Goal: Information Seeking & Learning: Find specific fact

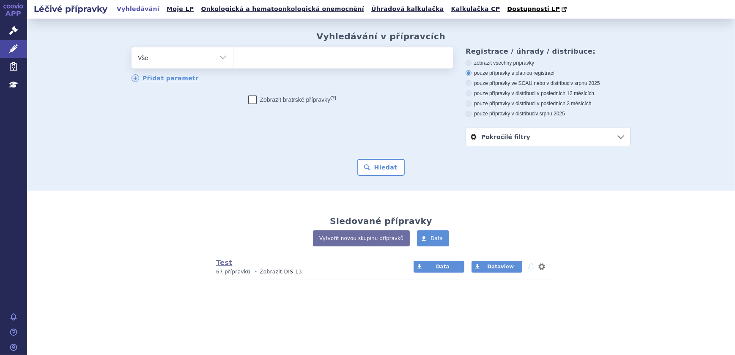
click at [274, 61] on ul at bounding box center [342, 56] width 219 height 18
click at [233, 61] on select at bounding box center [233, 57] width 0 height 21
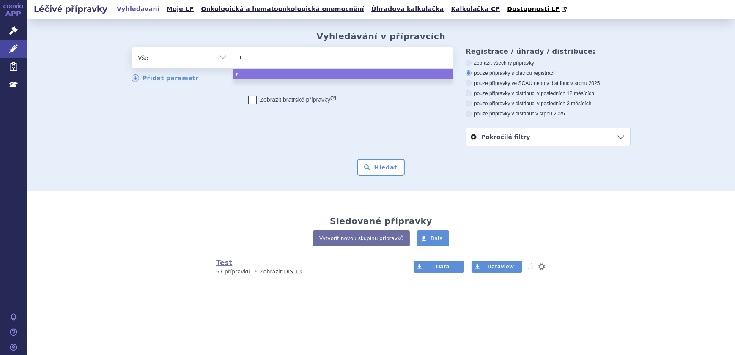
type input "ri"
type input "riv"
type input "rivar"
type input "rivaro"
type input "rivarox"
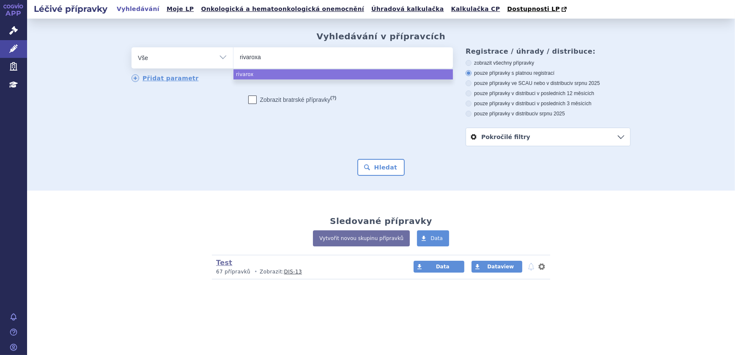
type input "rivaroxab"
type input "[MEDICAL_DATA]"
select select "[MEDICAL_DATA]"
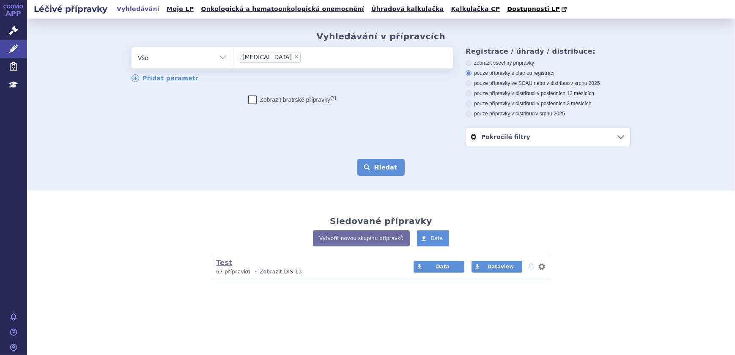
click at [391, 164] on button "Hledat" at bounding box center [381, 167] width 48 height 17
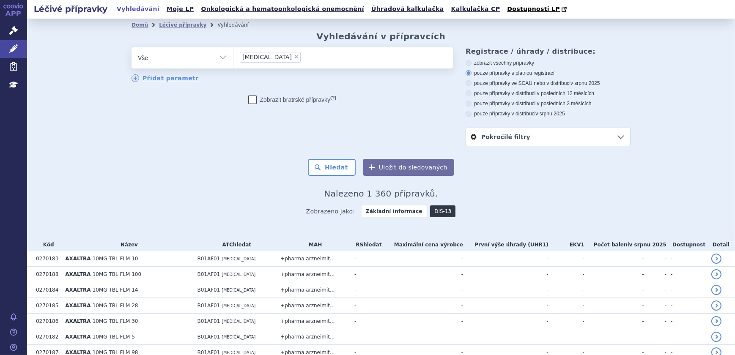
click at [432, 208] on link "DIS-13" at bounding box center [442, 211] width 25 height 12
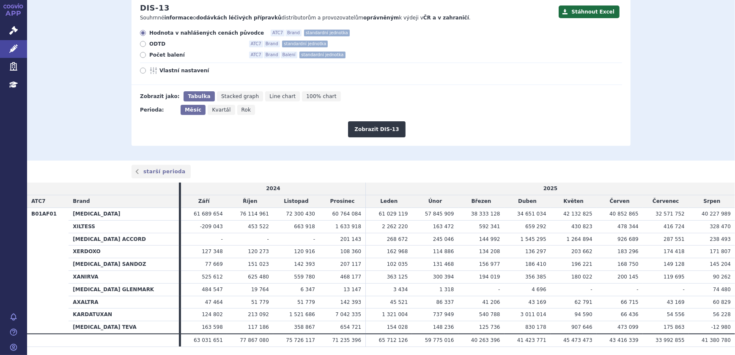
scroll to position [43, 0]
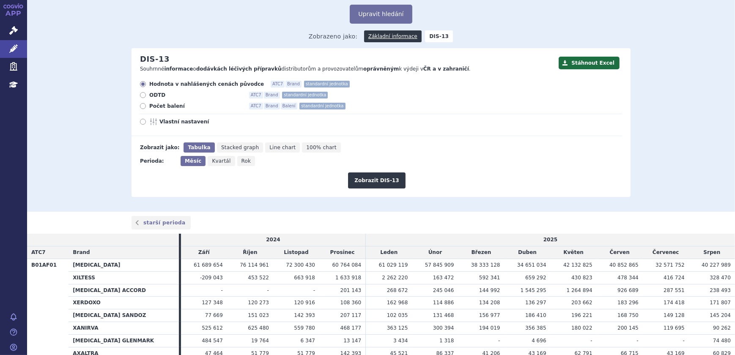
click at [156, 97] on span "ODTD" at bounding box center [195, 95] width 93 height 7
click at [146, 97] on input "ODTD ATC7 Brand standardní jednotka" at bounding box center [143, 95] width 5 height 5
radio input "true"
click at [157, 107] on span "Počet balení" at bounding box center [195, 106] width 93 height 7
click at [146, 107] on input "Počet balení ATC7 Brand Balení standardní jednotka" at bounding box center [143, 106] width 5 height 5
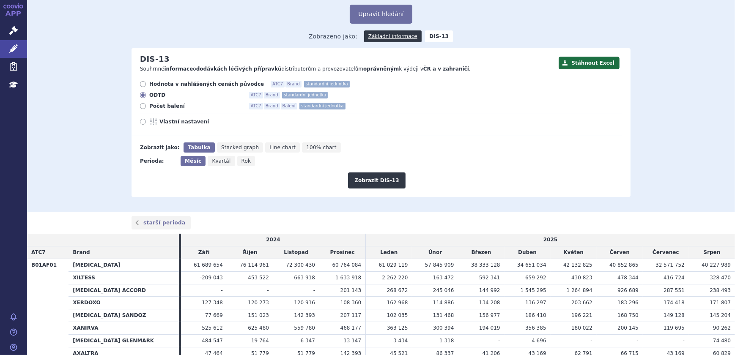
radio input "true"
click at [363, 182] on button "Zobrazit DIS-13" at bounding box center [376, 180] width 57 height 16
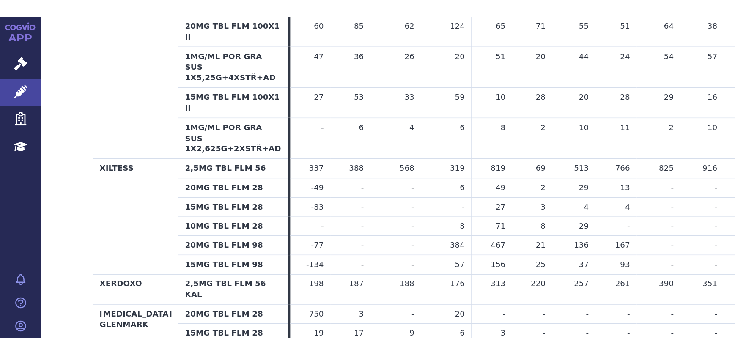
scroll to position [423, 0]
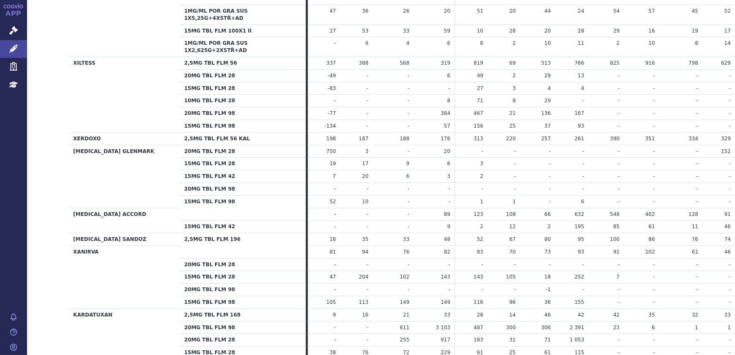
click at [461, 221] on td "2" at bounding box center [470, 227] width 33 height 13
drag, startPoint x: 623, startPoint y: 260, endPoint x: 172, endPoint y: 262, distance: 450.7
click at [172, 271] on tr "15MG TBL FLM 28 47 204 102 143 143 -" at bounding box center [381, 277] width 708 height 13
drag, startPoint x: 591, startPoint y: 288, endPoint x: 564, endPoint y: 289, distance: 27.9
click at [564, 296] on tr "15MG TBL FLM 98 105 113 149 149 116" at bounding box center [381, 302] width 708 height 13
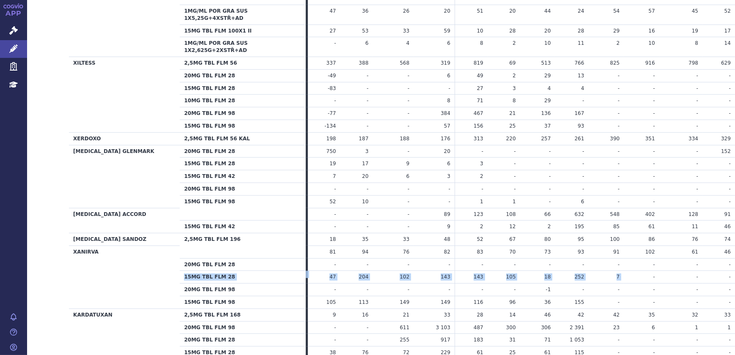
drag, startPoint x: 617, startPoint y: 263, endPoint x: 609, endPoint y: 263, distance: 8.5
click at [609, 271] on td "7" at bounding box center [606, 277] width 36 height 13
click at [636, 271] on td "-" at bounding box center [641, 277] width 35 height 13
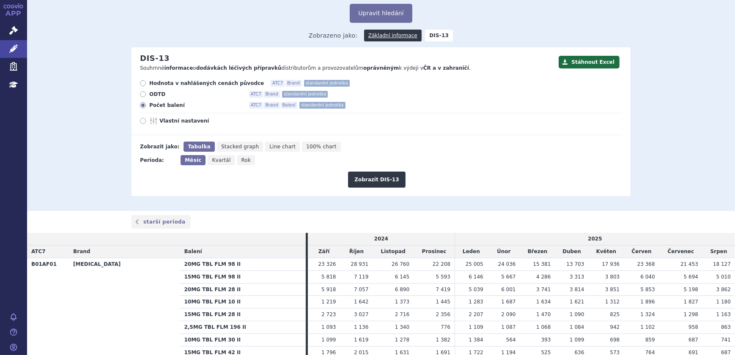
scroll to position [38, 0]
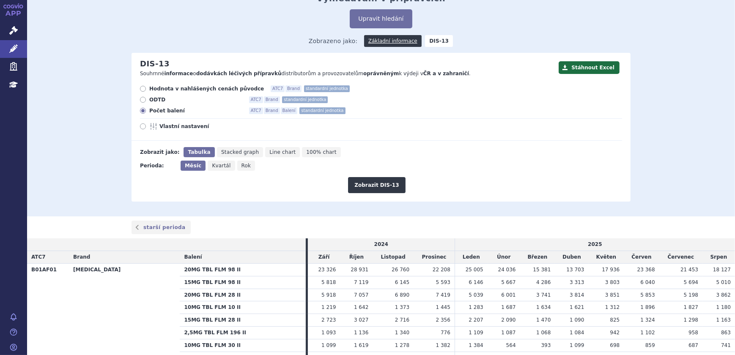
click at [219, 167] on span "Kvartál" at bounding box center [221, 166] width 19 height 6
click at [213, 166] on input "Kvartál" at bounding box center [210, 163] width 5 height 5
radio input "true"
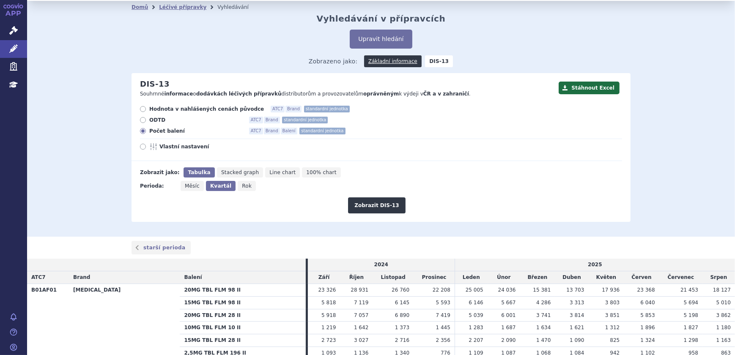
scroll to position [0, 0]
